Goal: Task Accomplishment & Management: Manage account settings

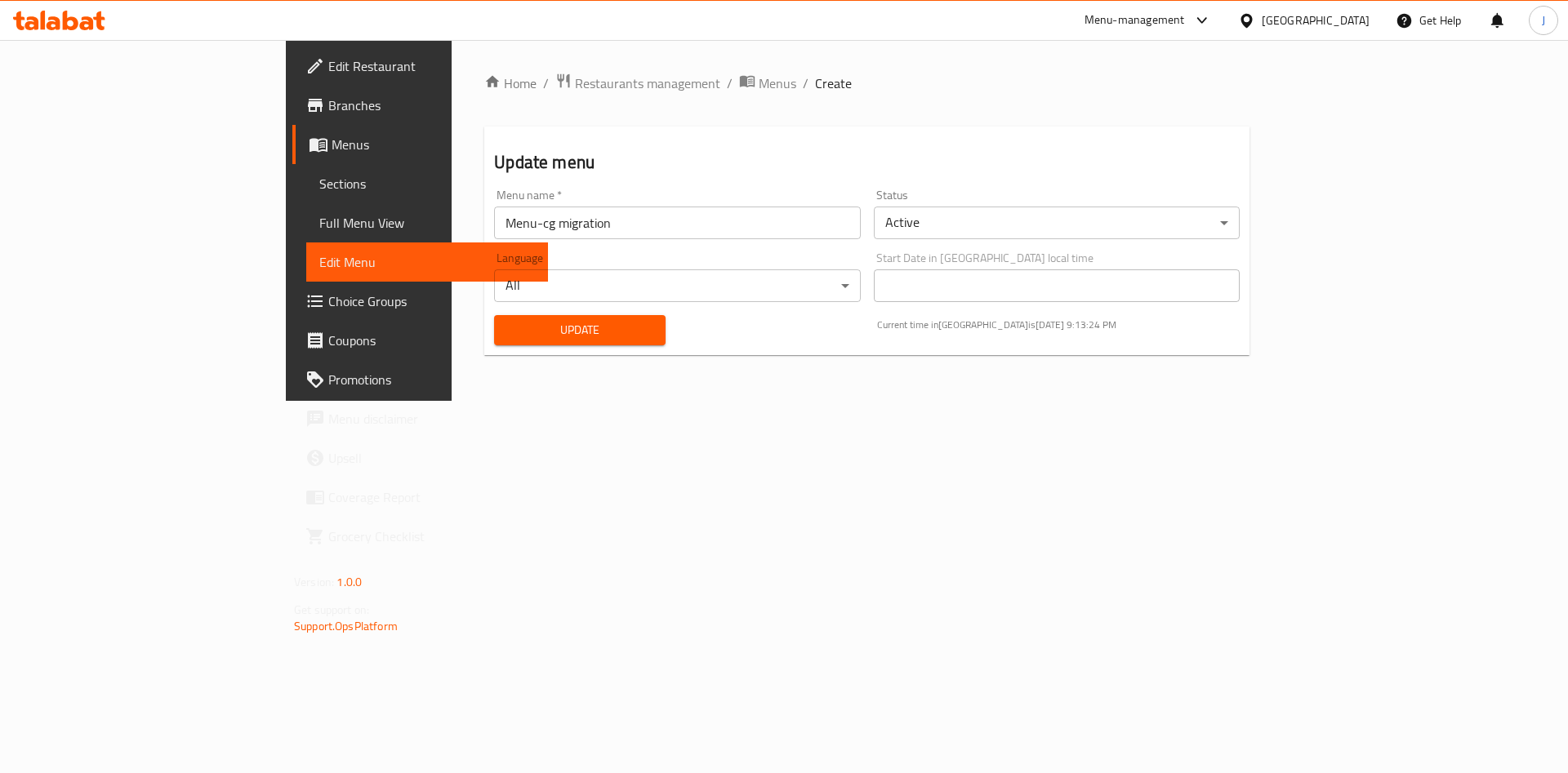
click at [320, 187] on span "Sections" at bounding box center [427, 183] width 216 height 20
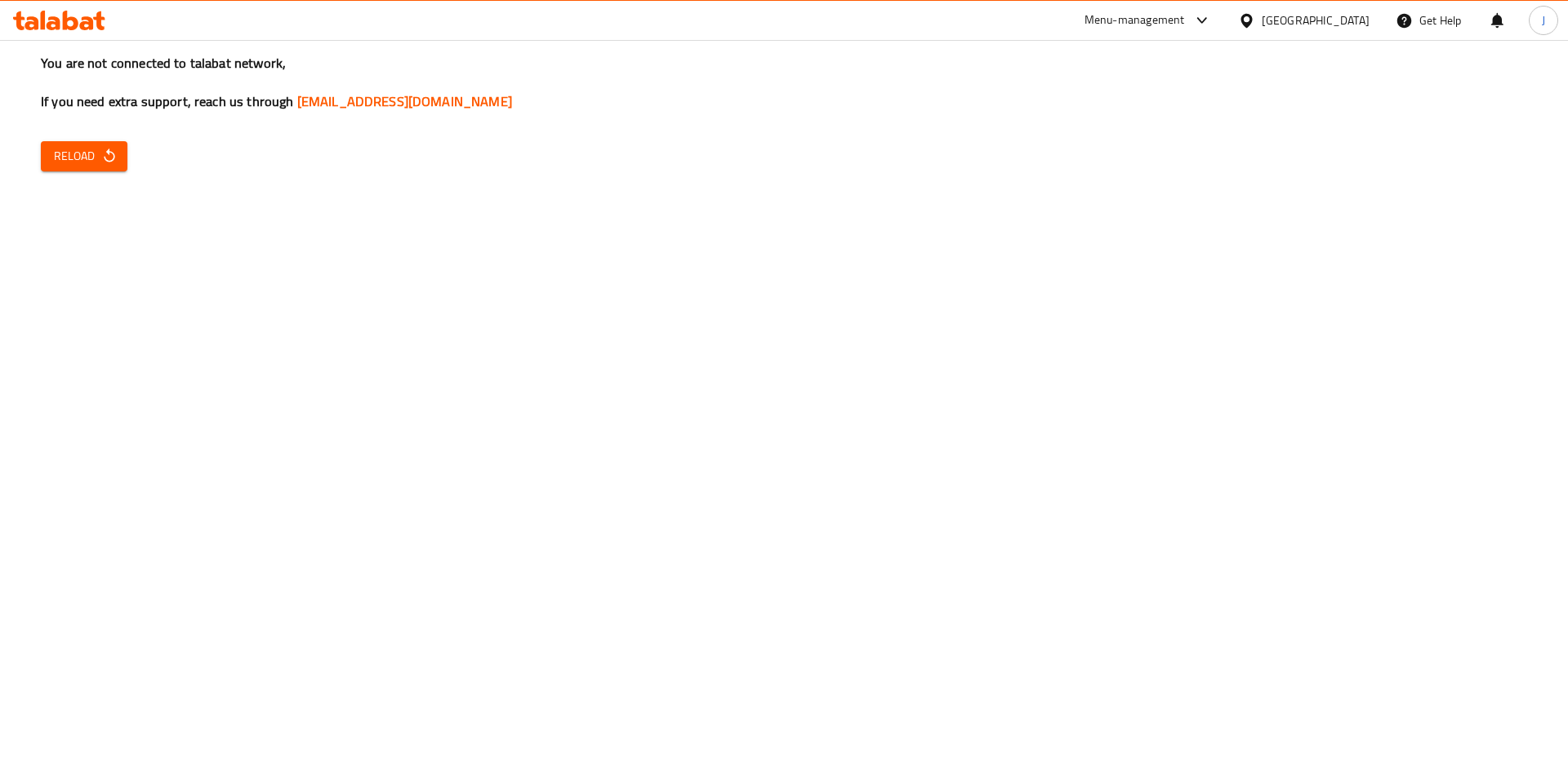
click at [88, 164] on span "Reload" at bounding box center [84, 156] width 61 height 20
click at [101, 161] on icon "button" at bounding box center [109, 155] width 16 height 16
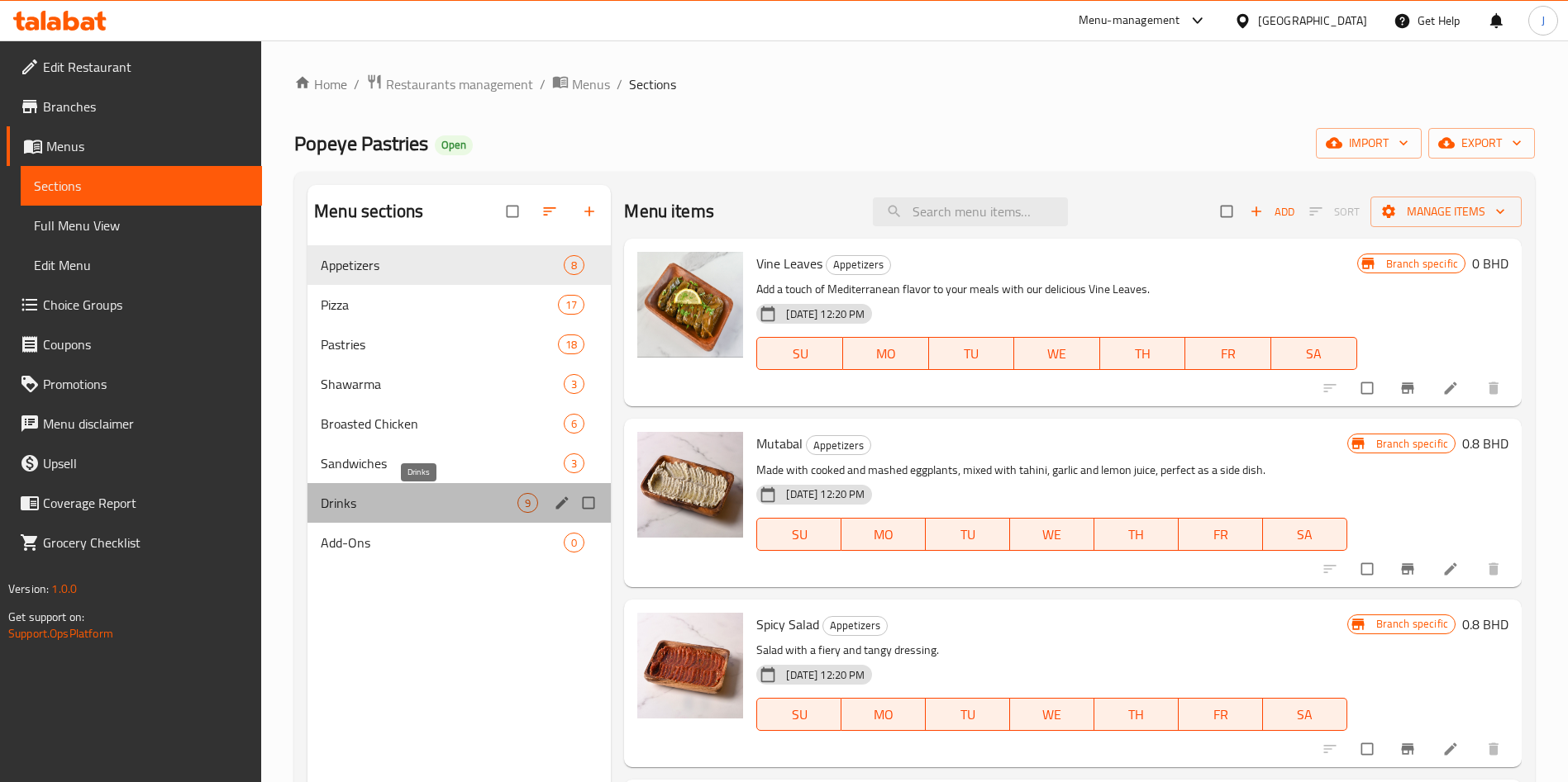
click at [398, 506] on span "Drinks" at bounding box center [419, 503] width 197 height 20
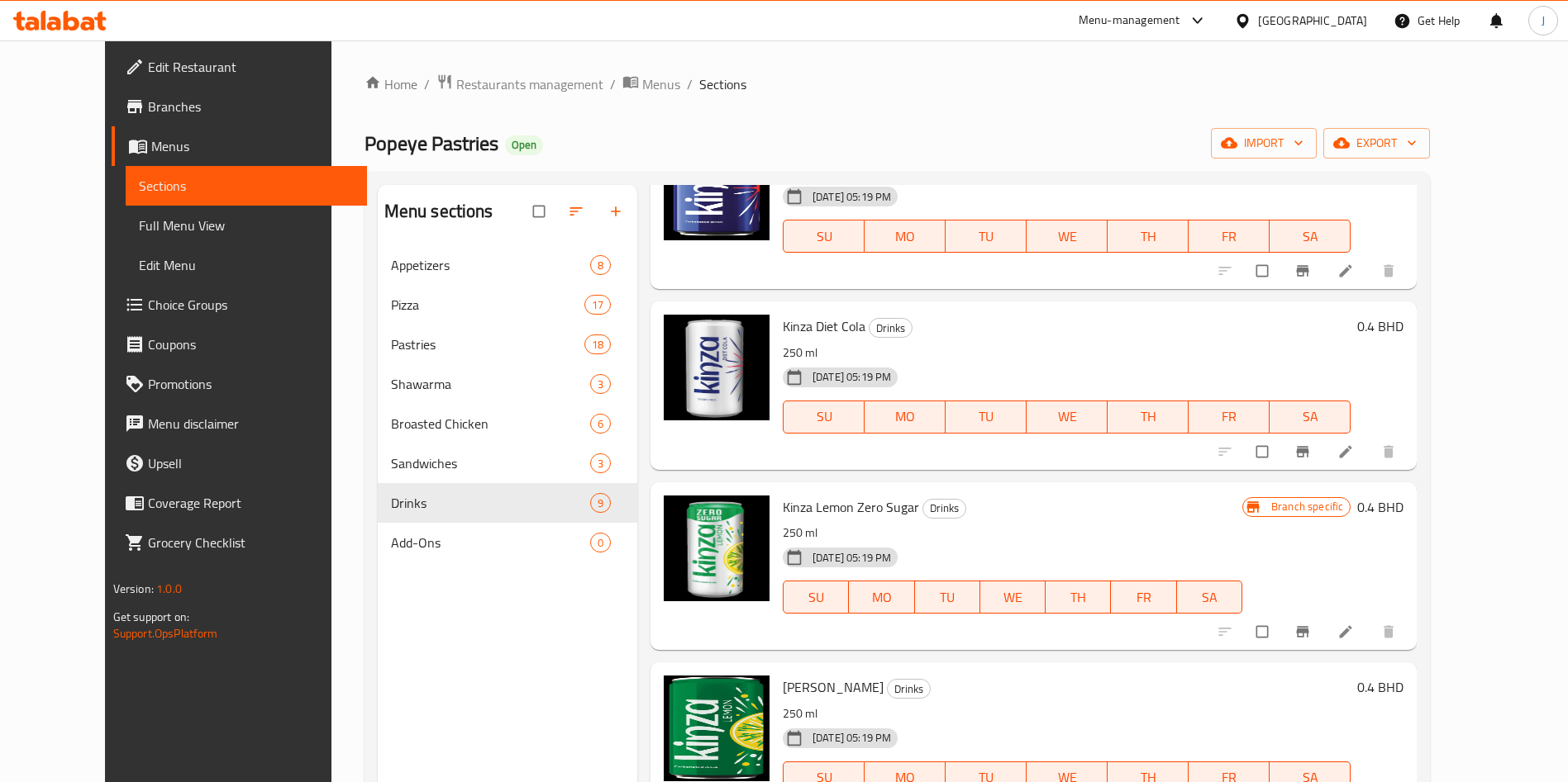
scroll to position [726, 0]
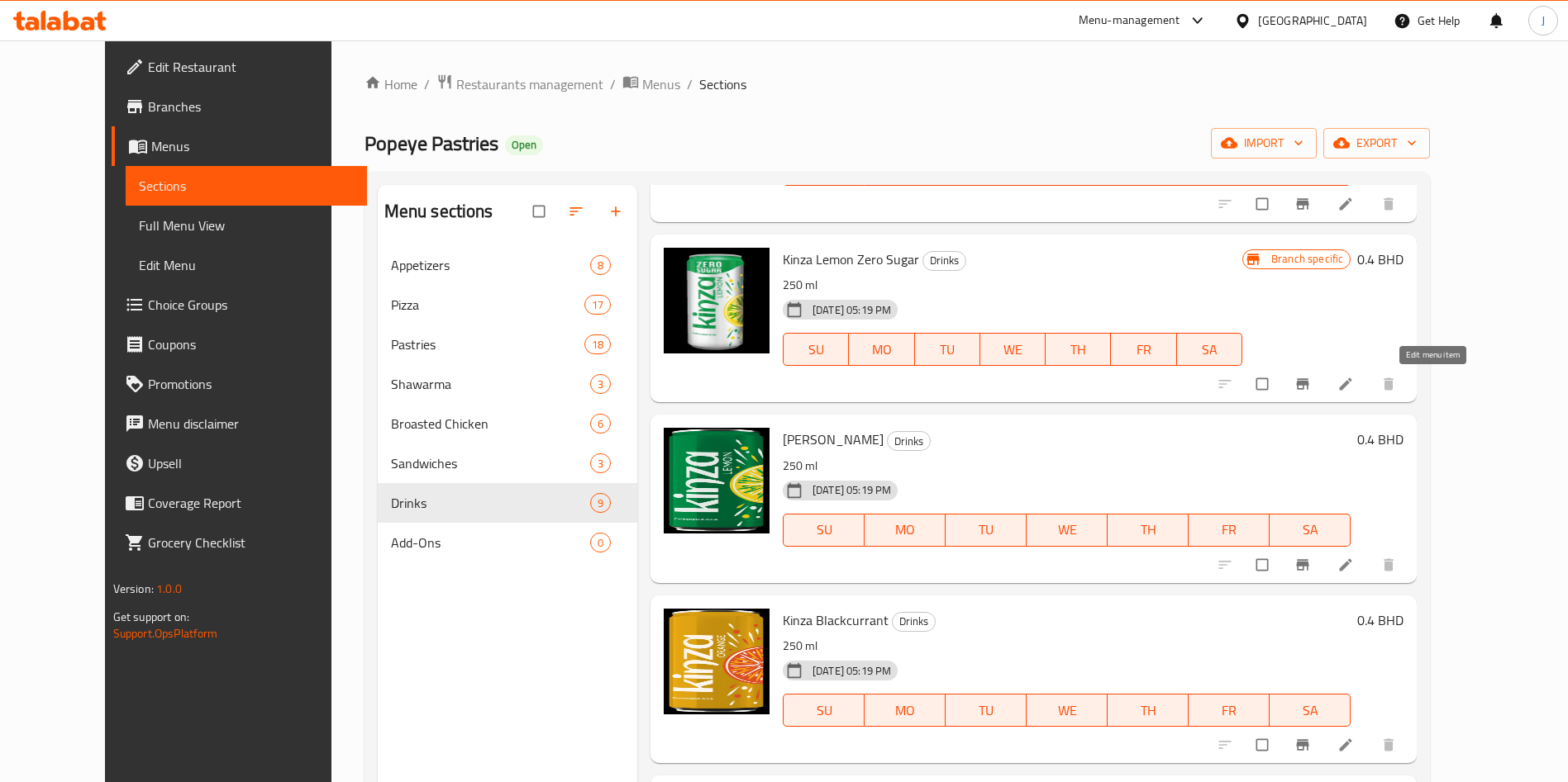
click at [1352, 385] on icon at bounding box center [1345, 385] width 12 height 12
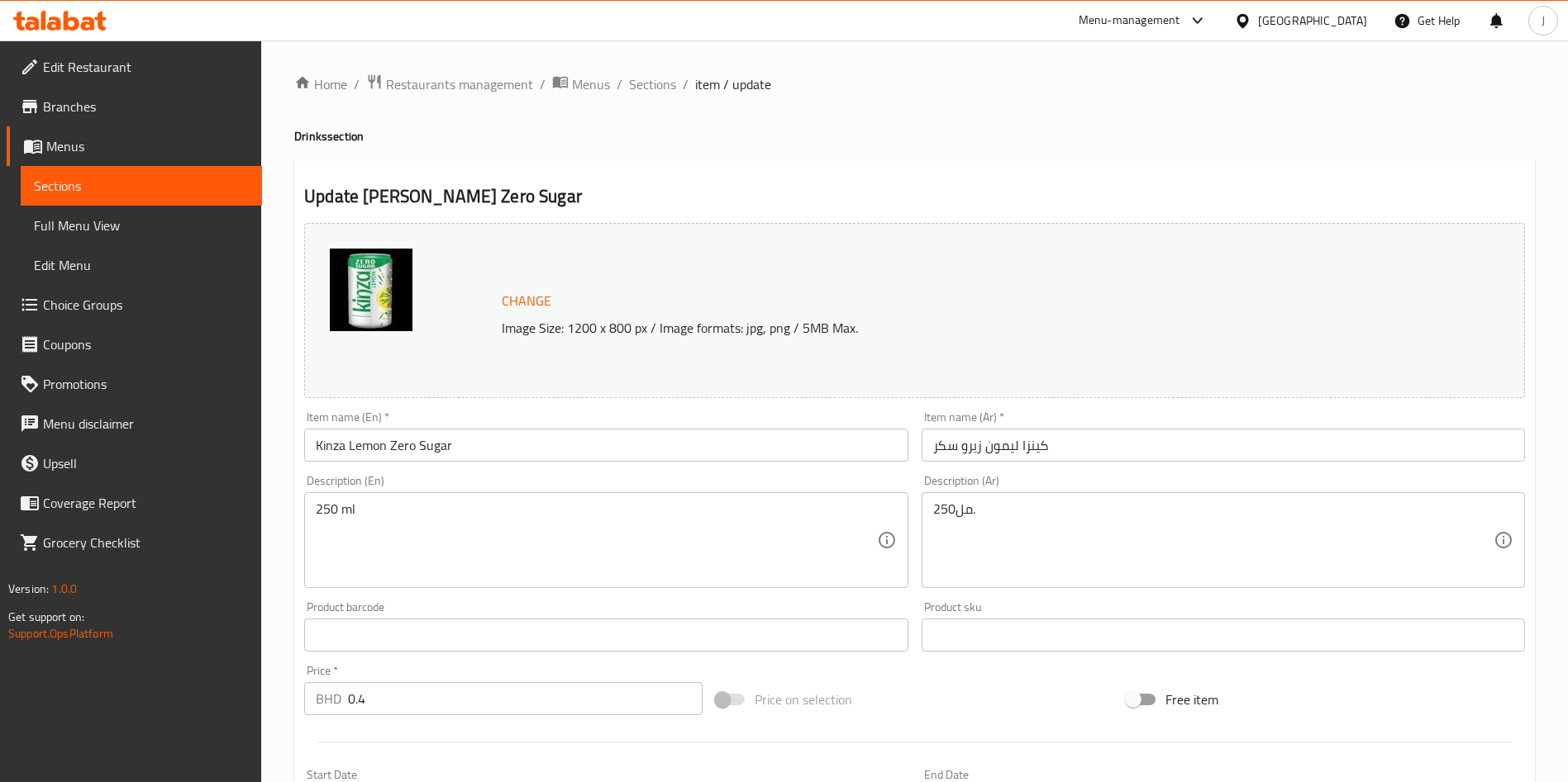
click at [89, 177] on span "Sections" at bounding box center [141, 185] width 215 height 20
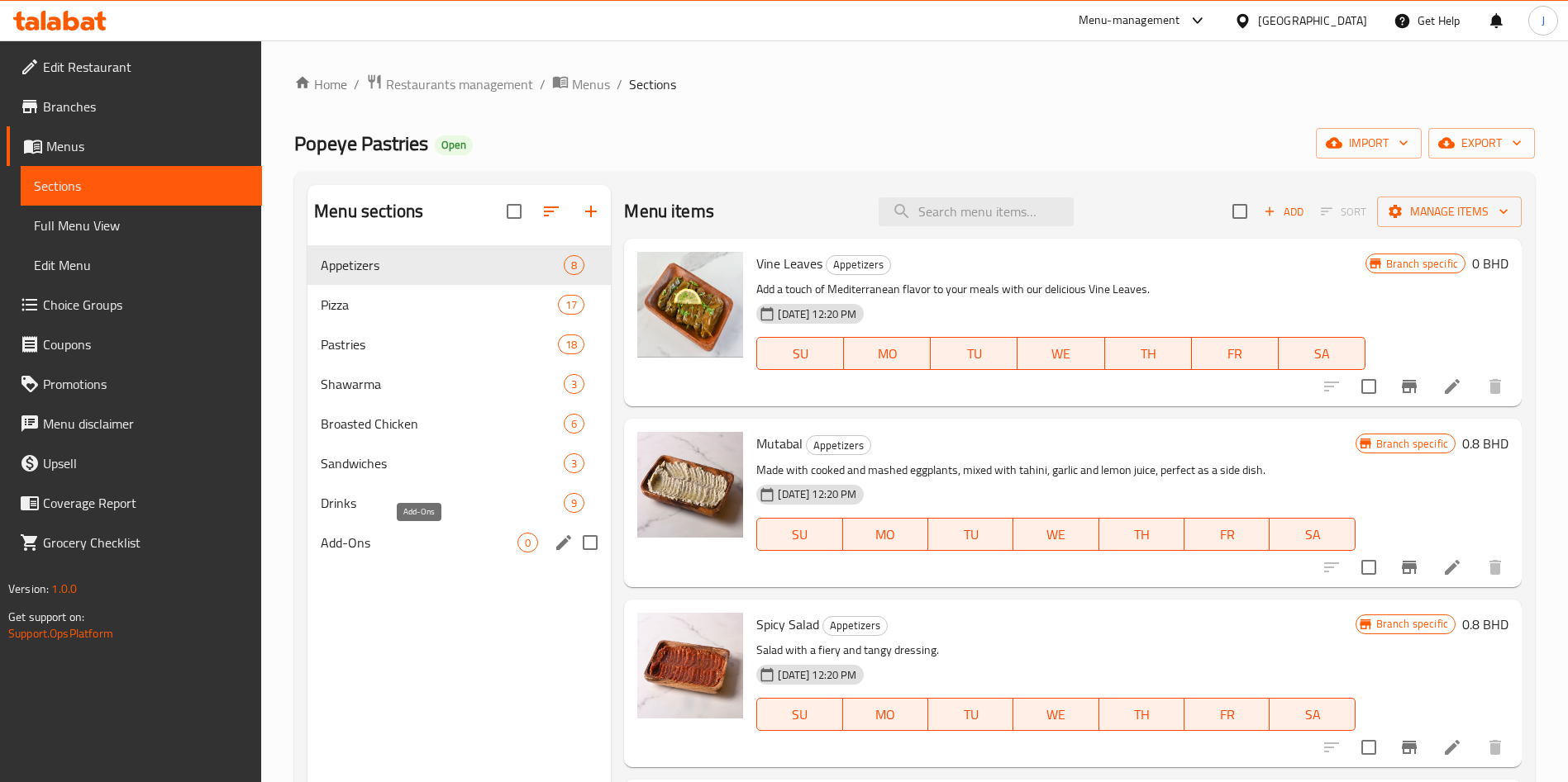
click at [390, 547] on span "Add-Ons" at bounding box center [419, 542] width 197 height 20
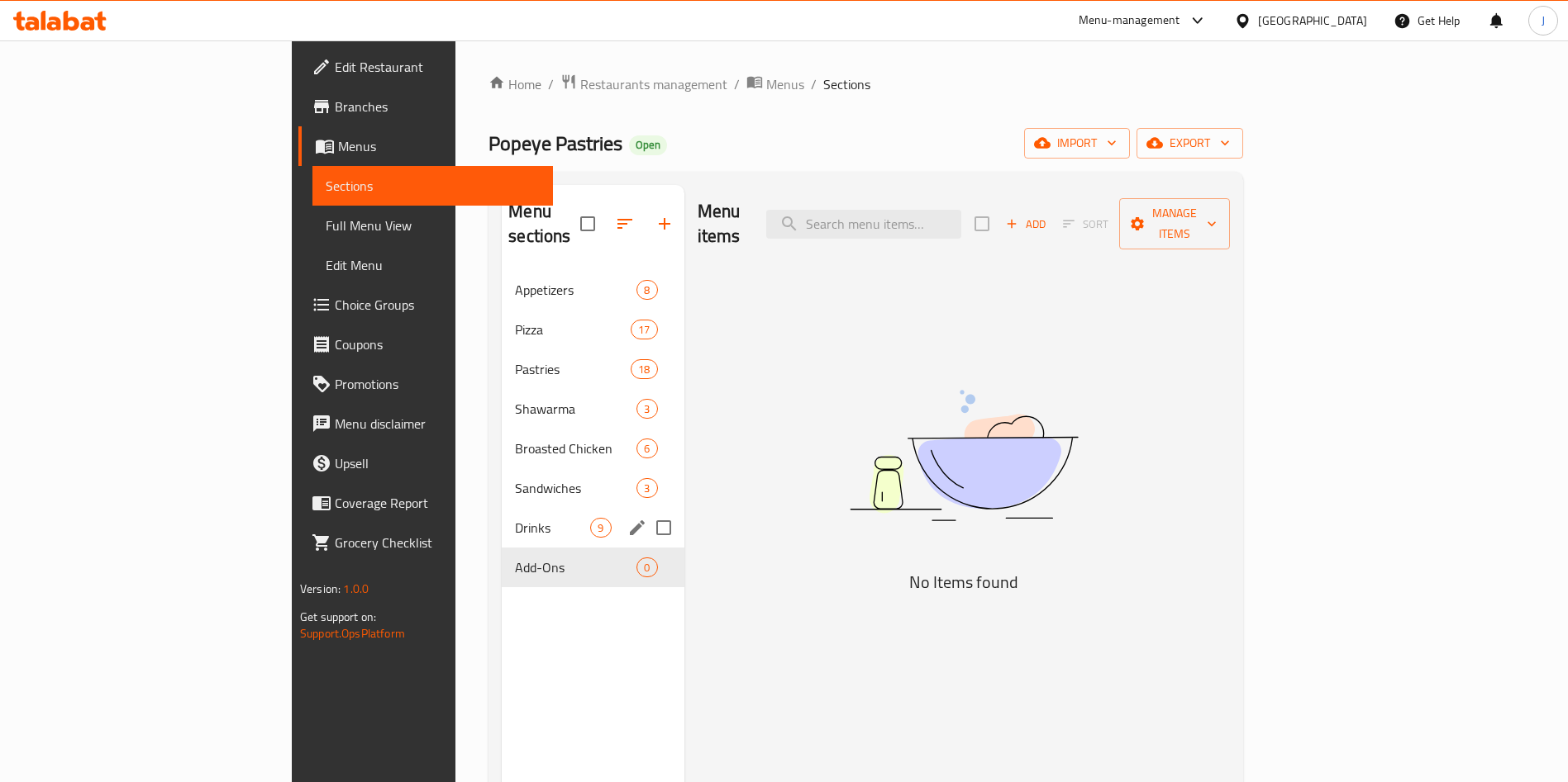
click at [502, 512] on div "Drinks 9" at bounding box center [593, 528] width 182 height 40
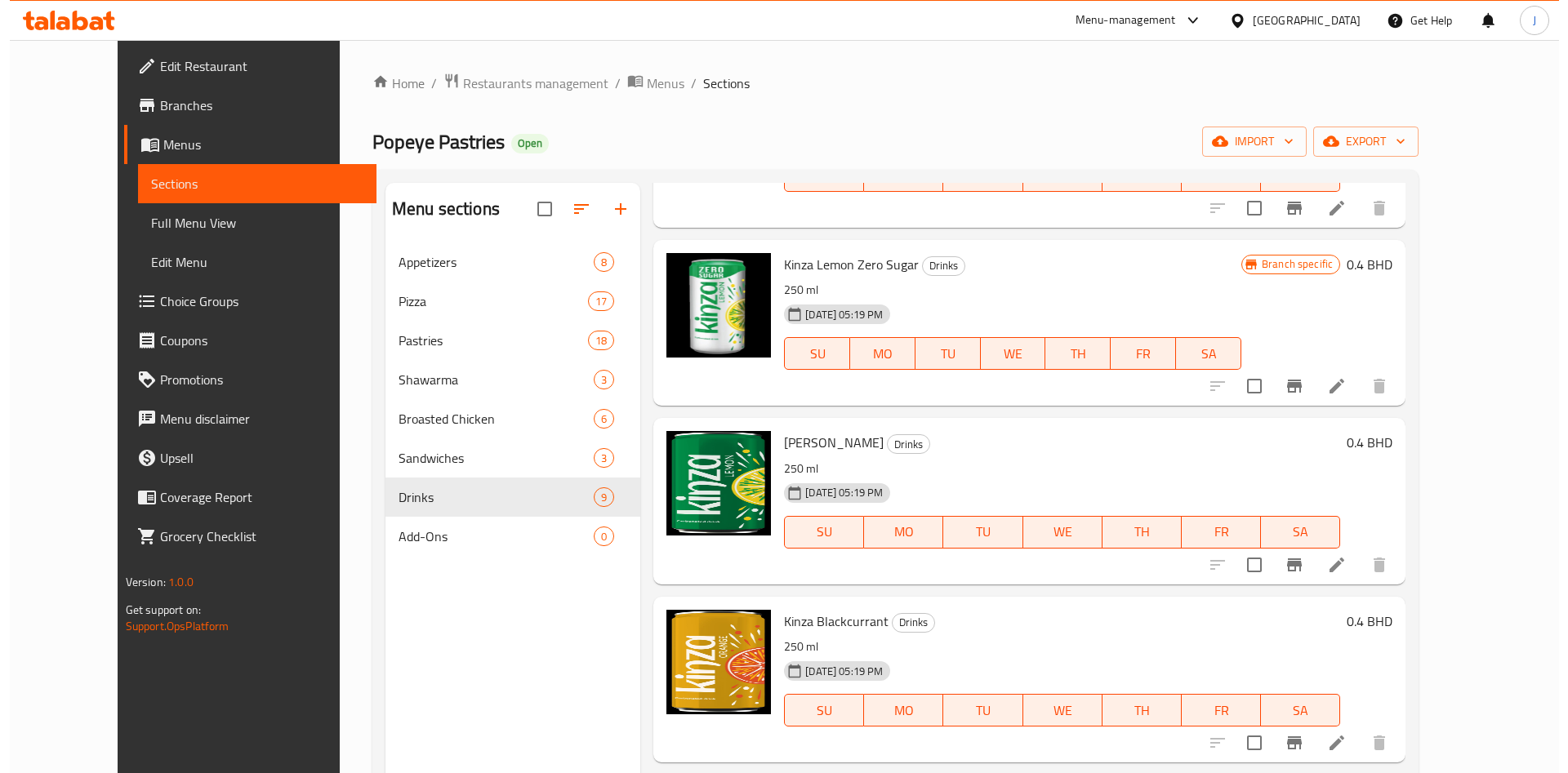
scroll to position [708, 0]
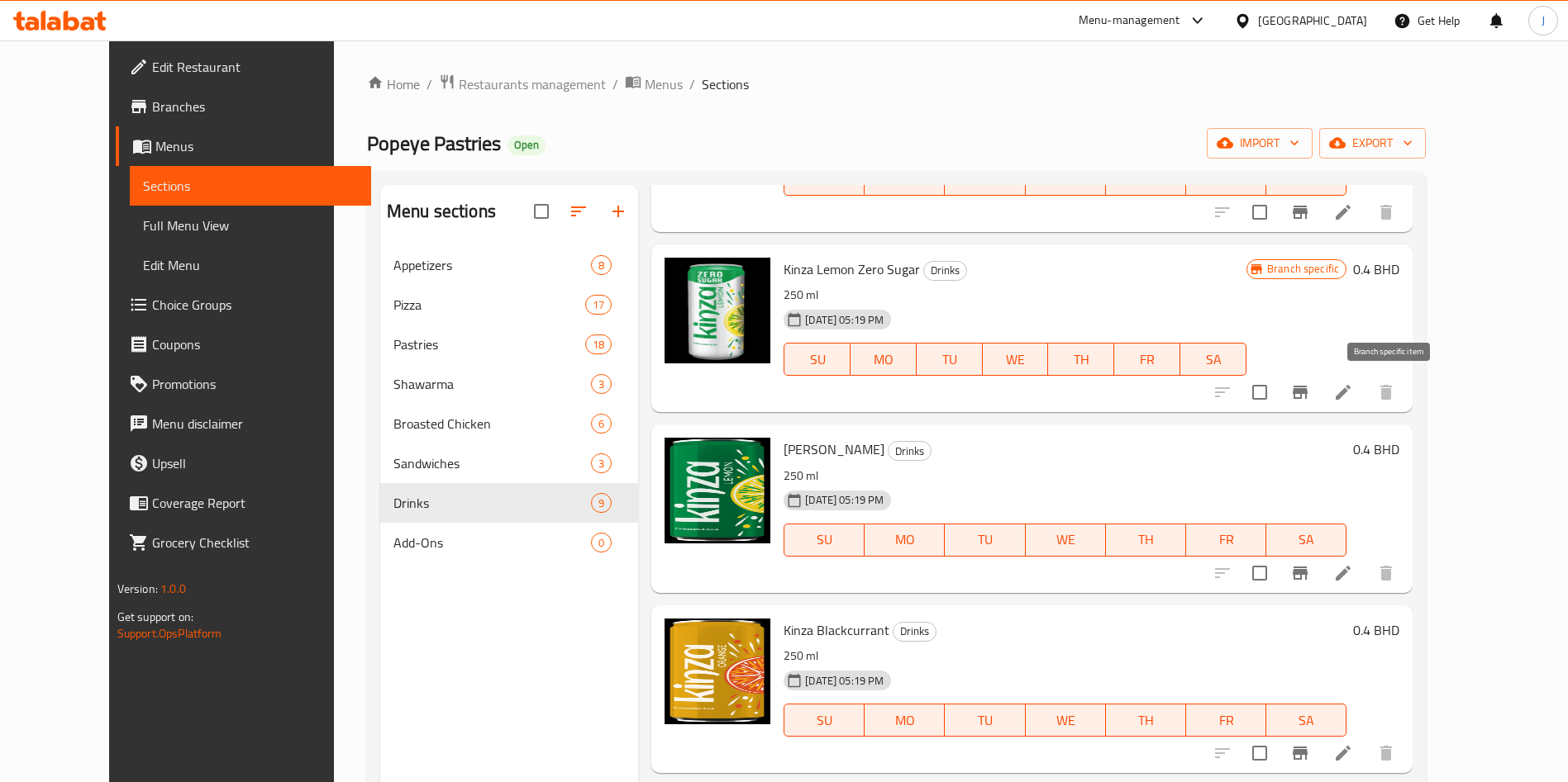
click at [1310, 393] on icon "Branch-specific-item" at bounding box center [1300, 392] width 20 height 20
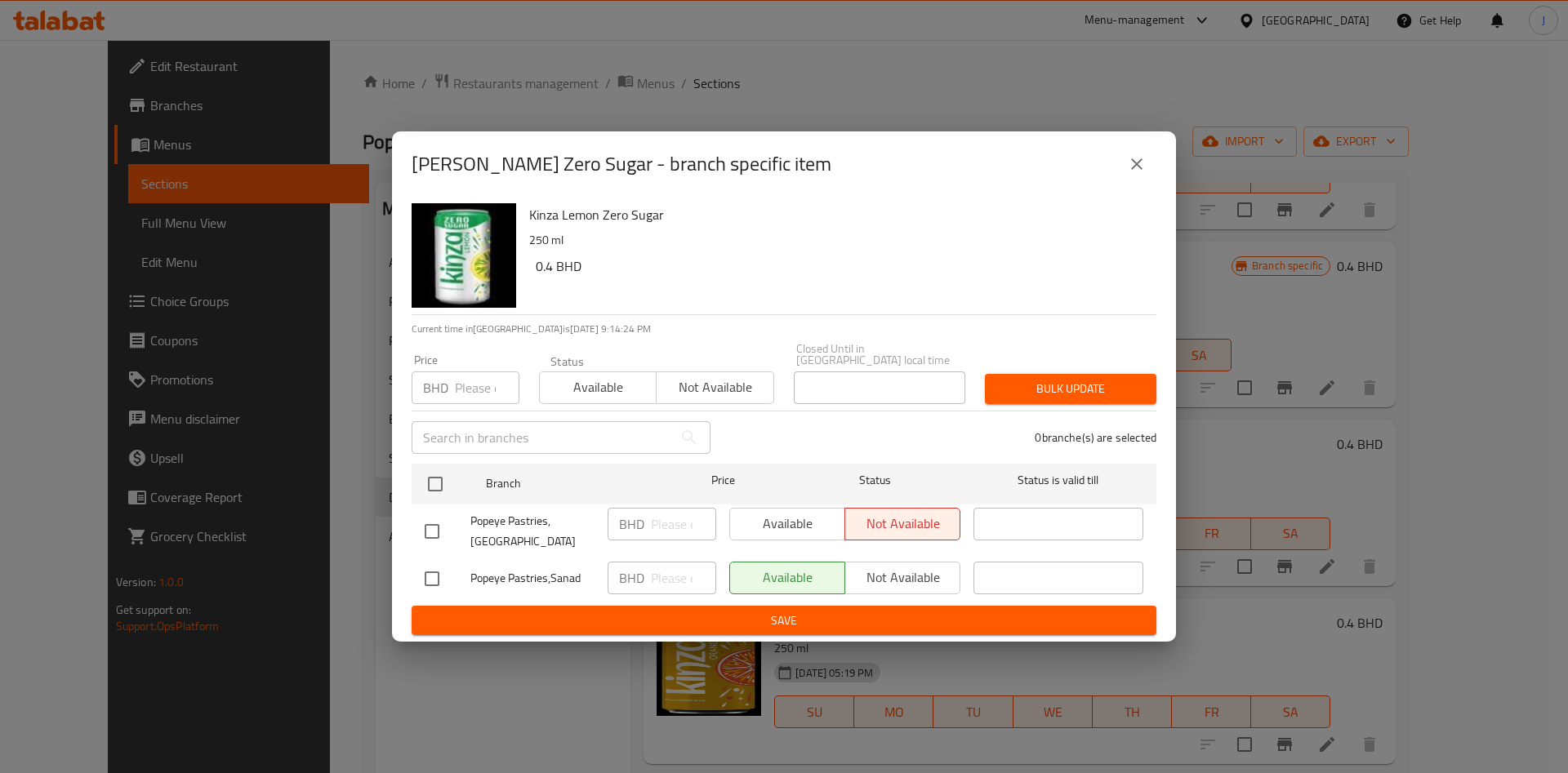
click at [686, 380] on span "Not available" at bounding box center [715, 388] width 104 height 24
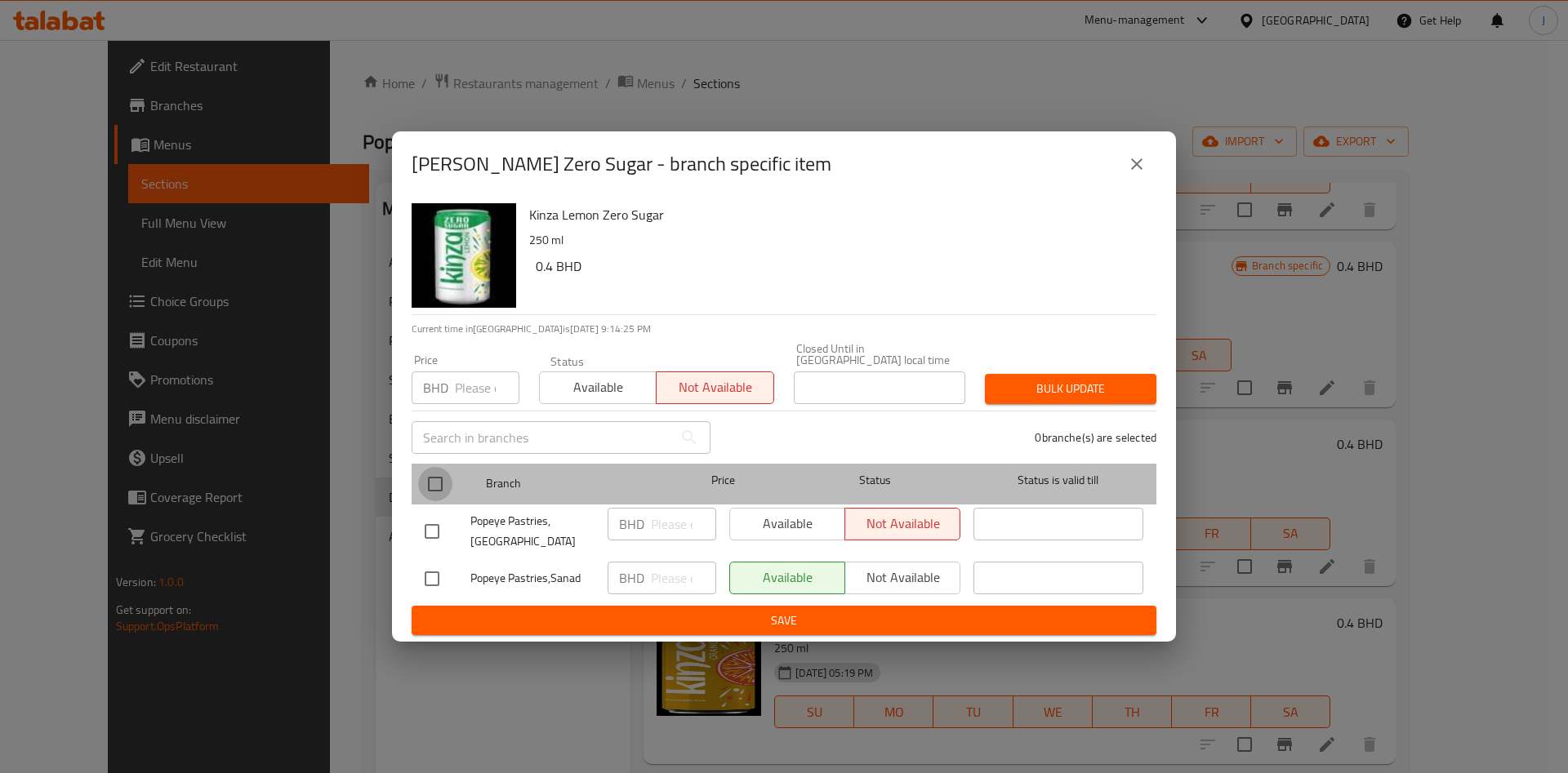
click at [441, 471] on input "checkbox" at bounding box center [435, 484] width 34 height 34
checkbox input "true"
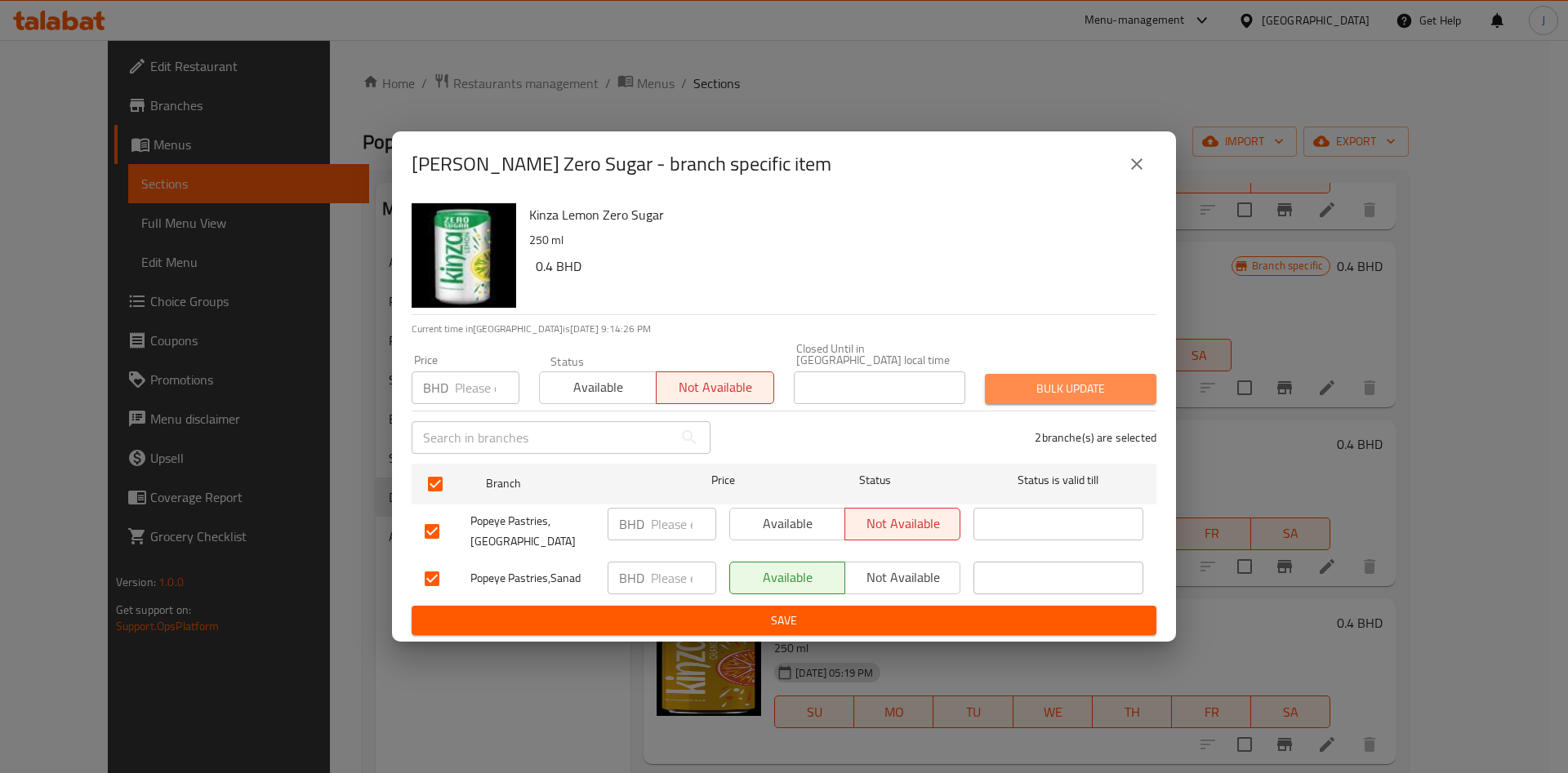
click at [1063, 389] on span "Bulk update" at bounding box center [1070, 389] width 146 height 20
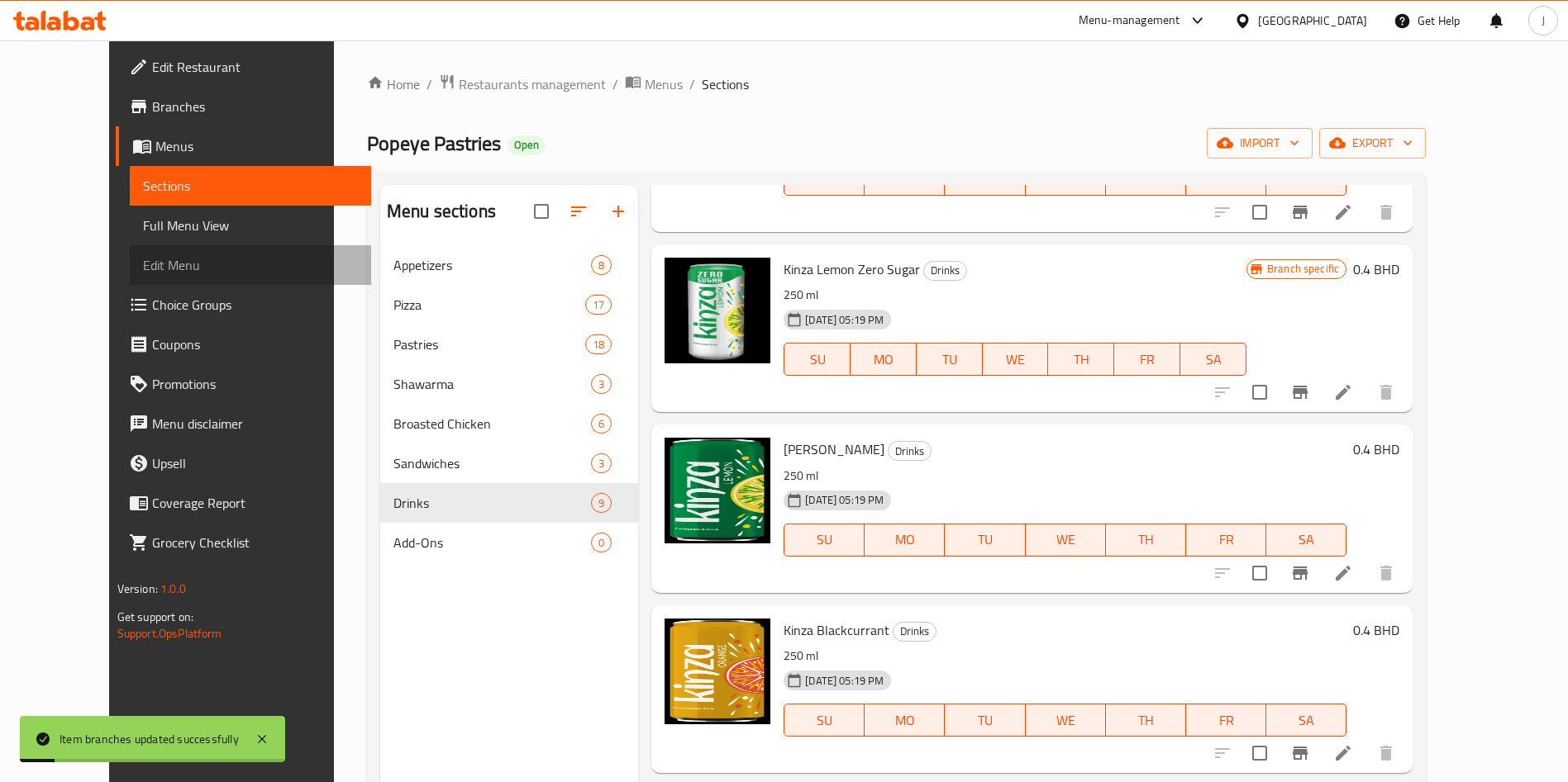
click at [143, 256] on span "Edit Menu" at bounding box center [250, 265] width 215 height 20
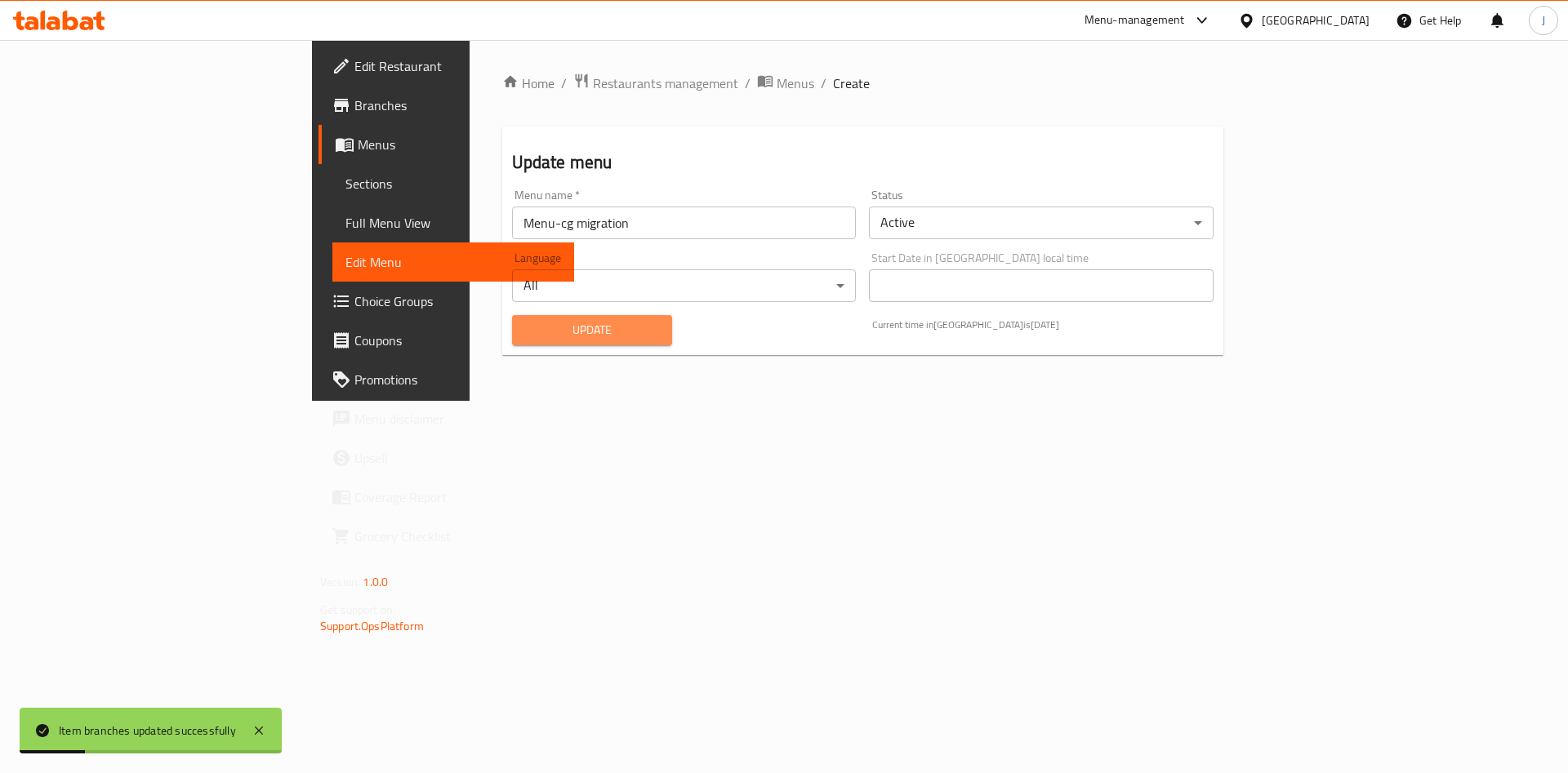
click at [525, 329] on span "Update" at bounding box center [592, 331] width 135 height 20
